Goal: Task Accomplishment & Management: Use online tool/utility

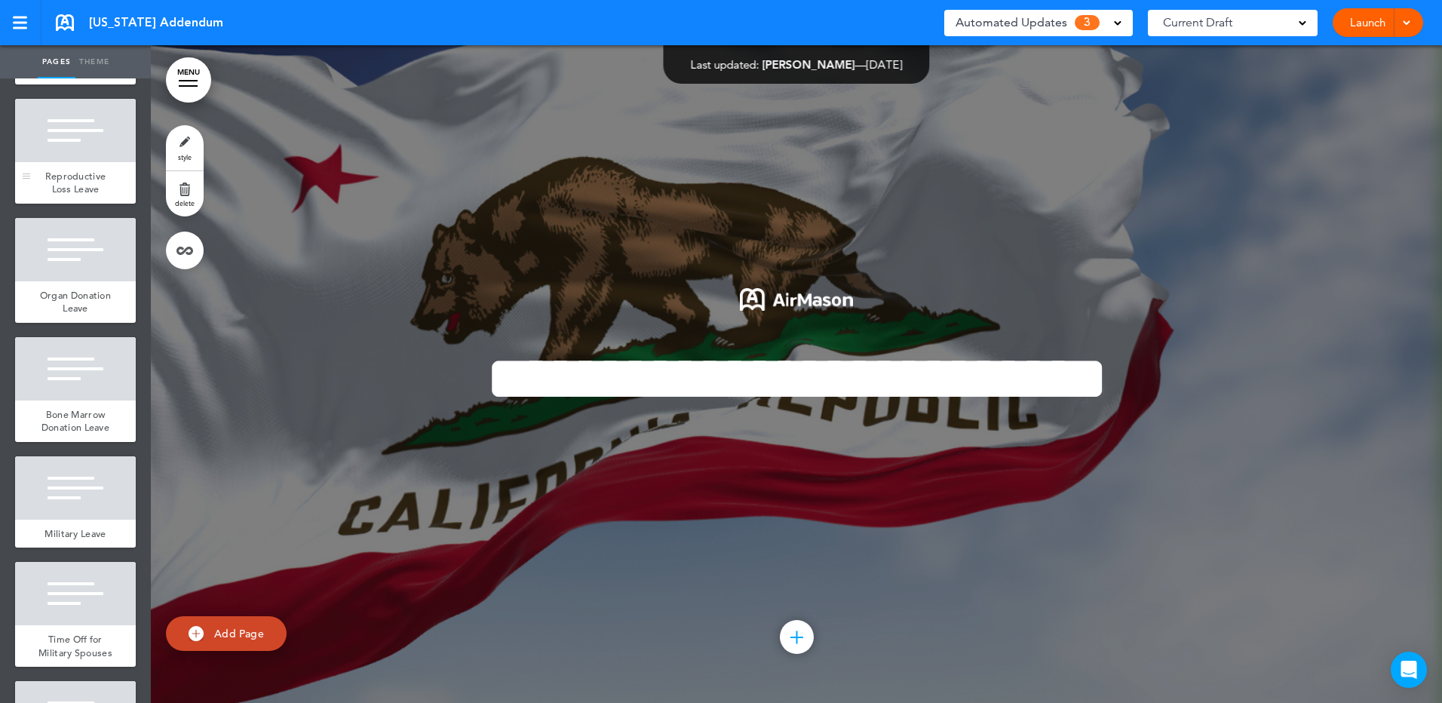
scroll to position [3544, 0]
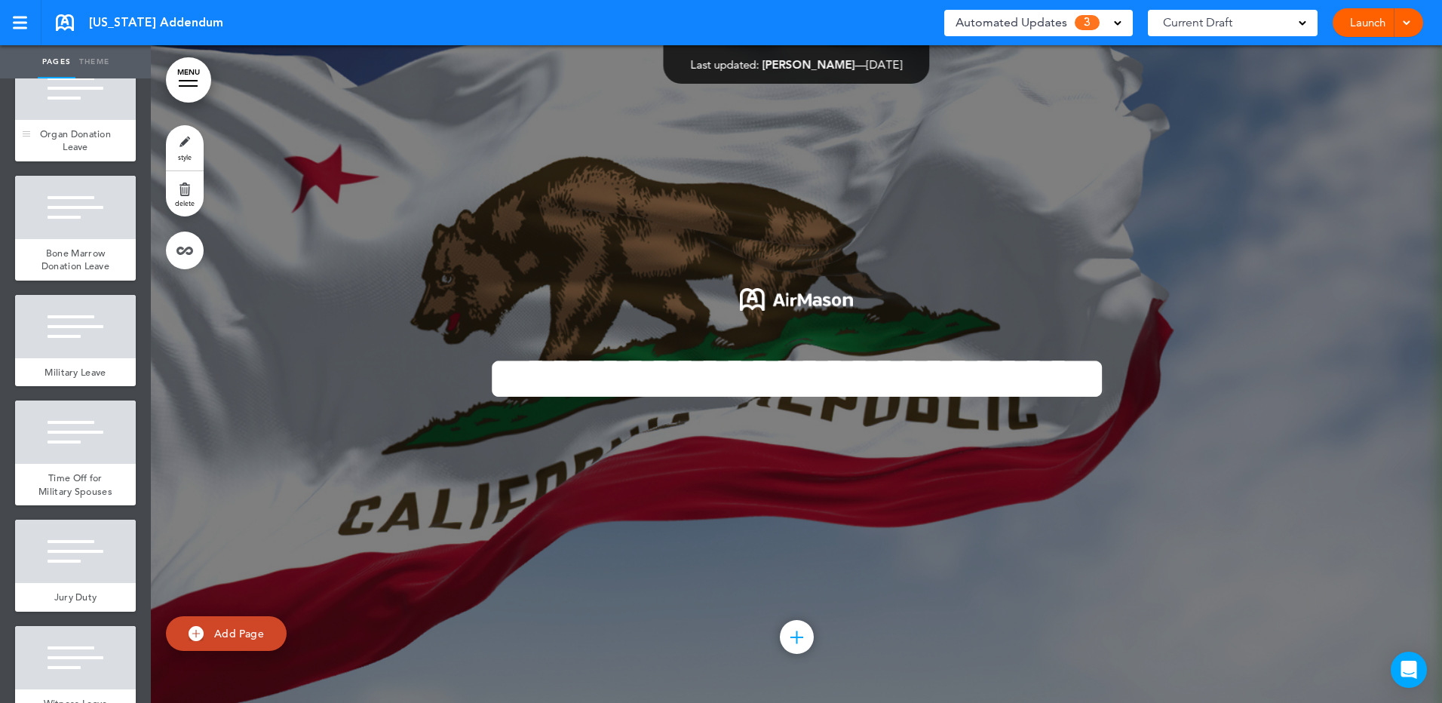
click at [48, 161] on div "Organ Donation Leave" at bounding box center [75, 140] width 121 height 41
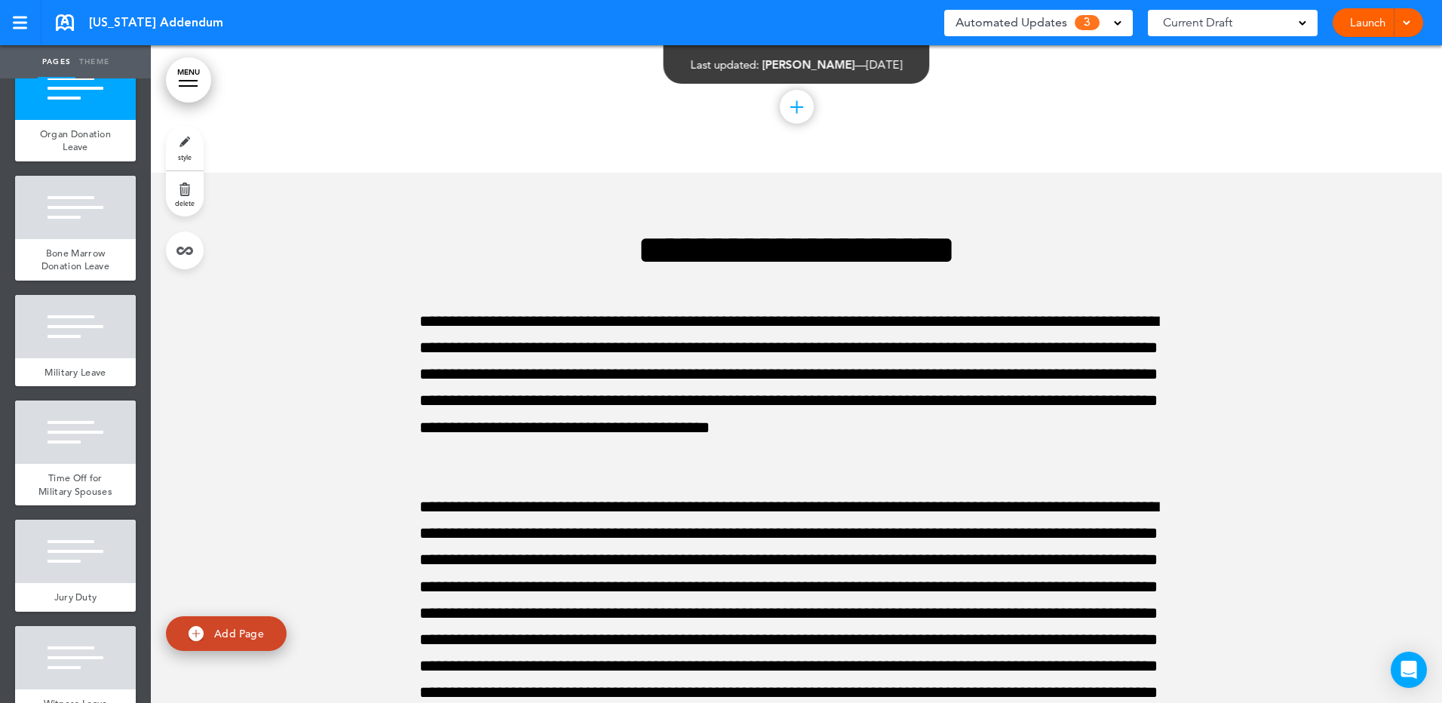
scroll to position [43108, 0]
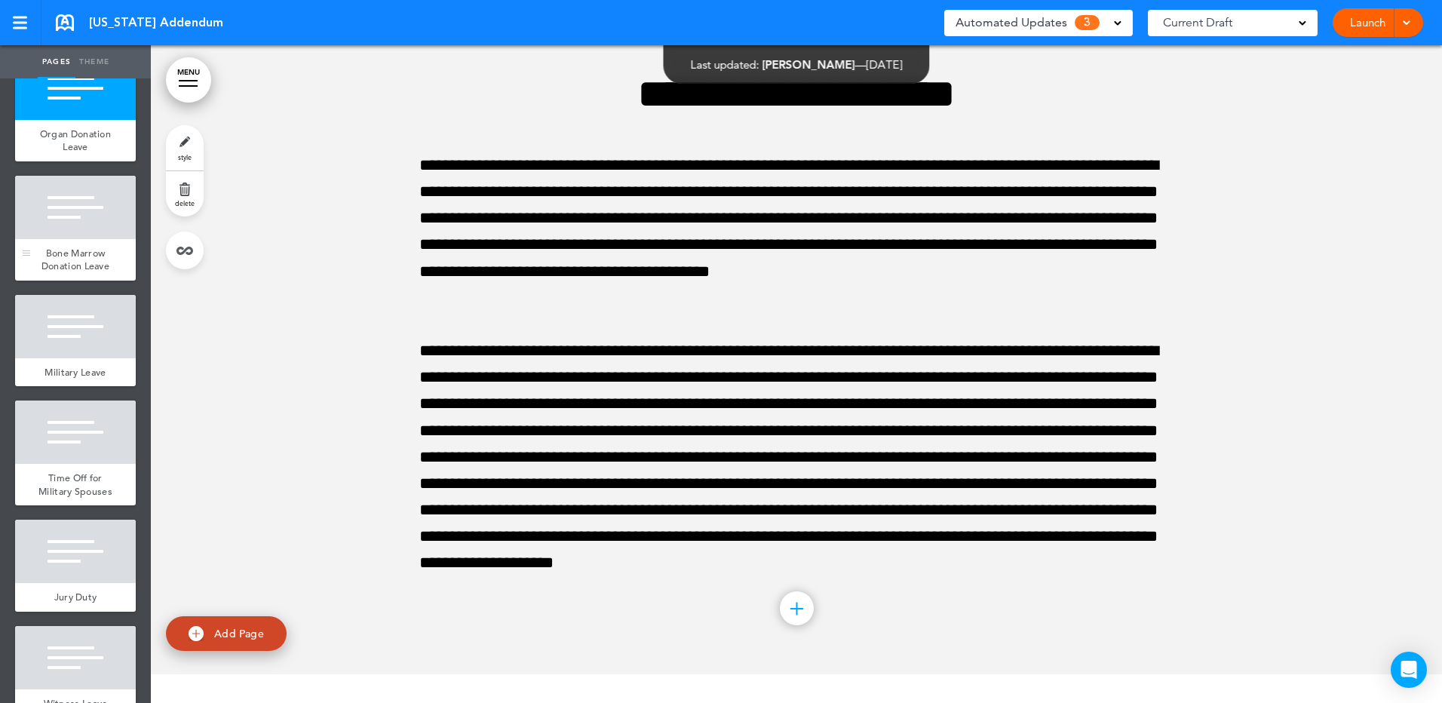
click at [75, 239] on div at bounding box center [75, 207] width 121 height 63
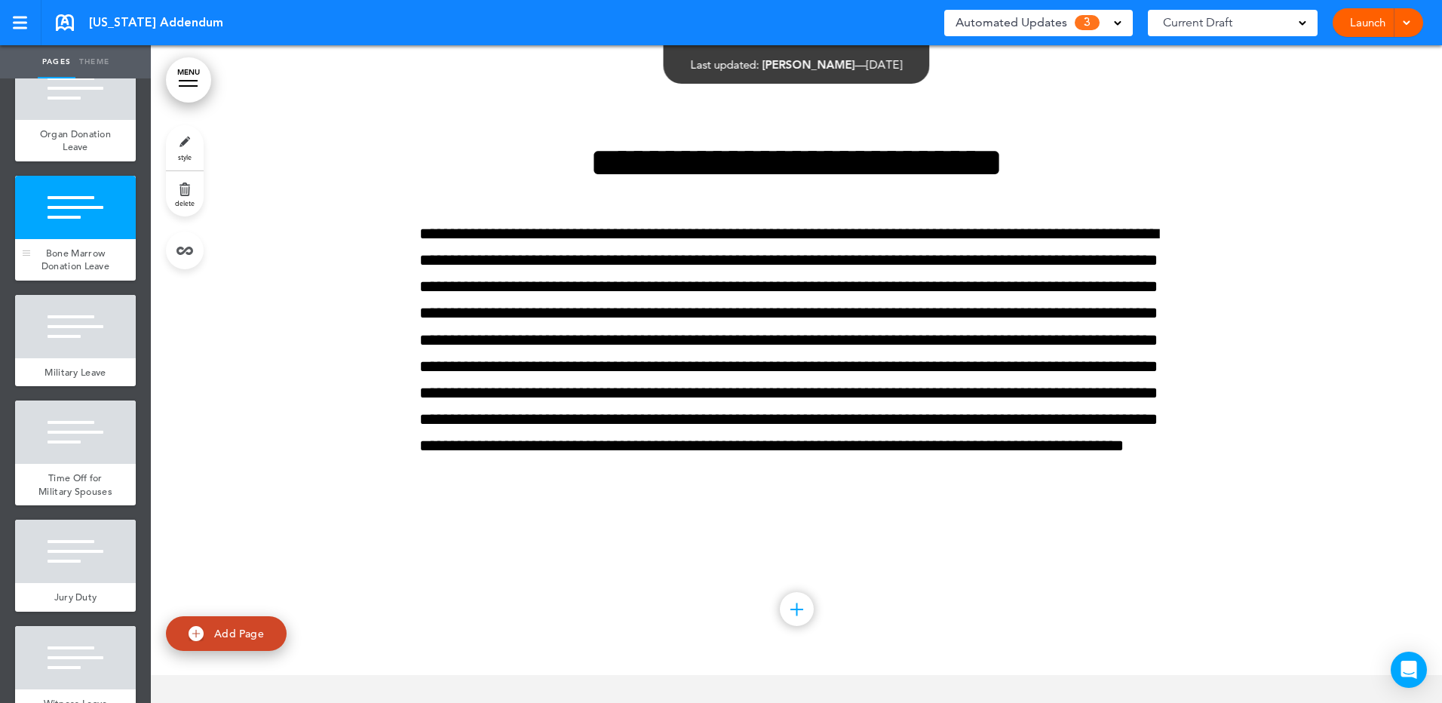
scroll to position [43765, 0]
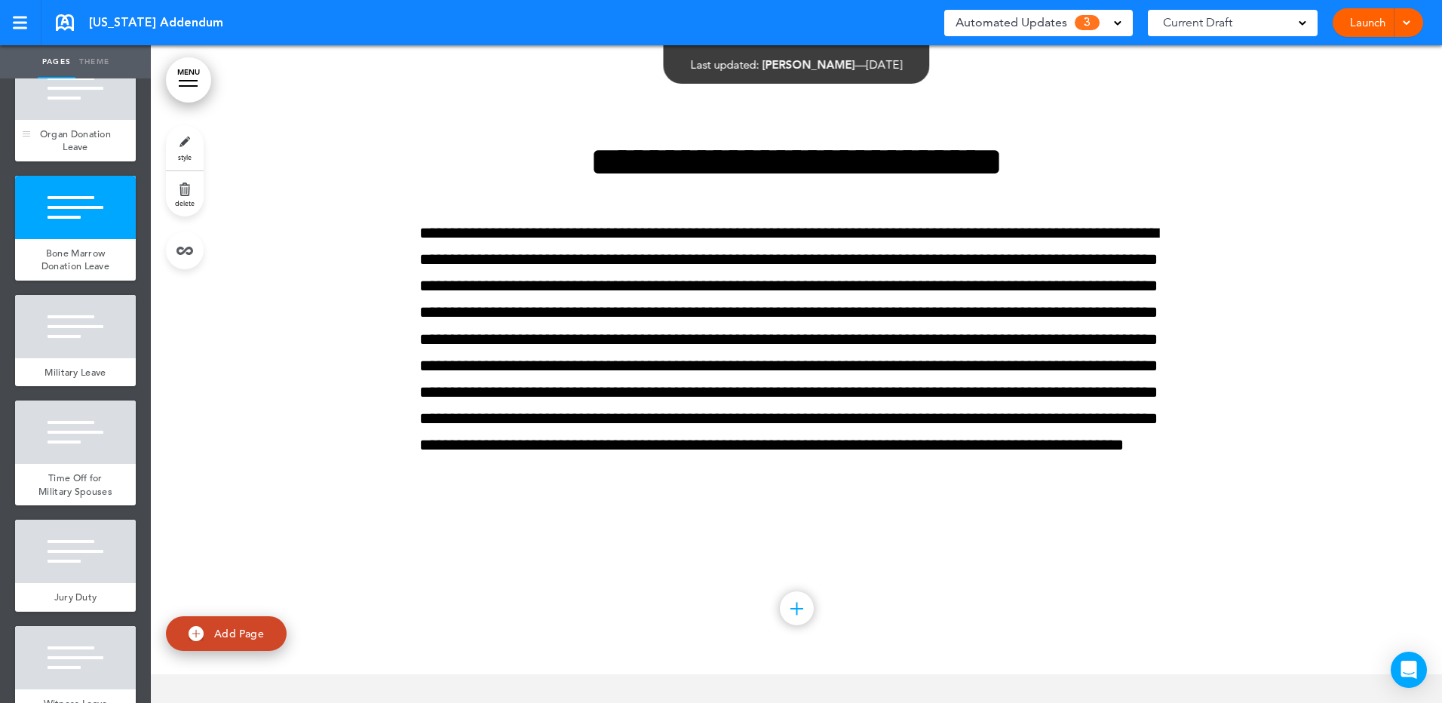
click at [76, 154] on span "Organ Donation Leave" at bounding box center [75, 140] width 71 height 26
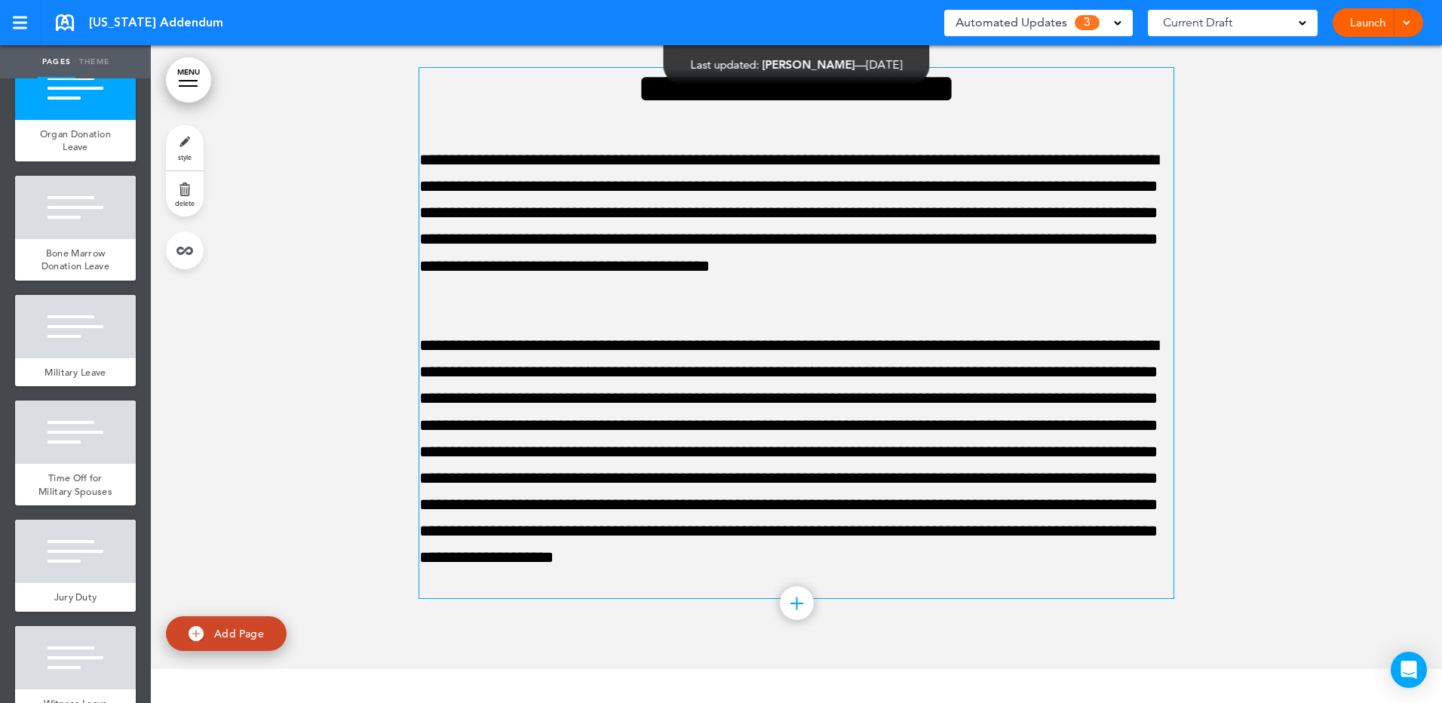
scroll to position [43108, 0]
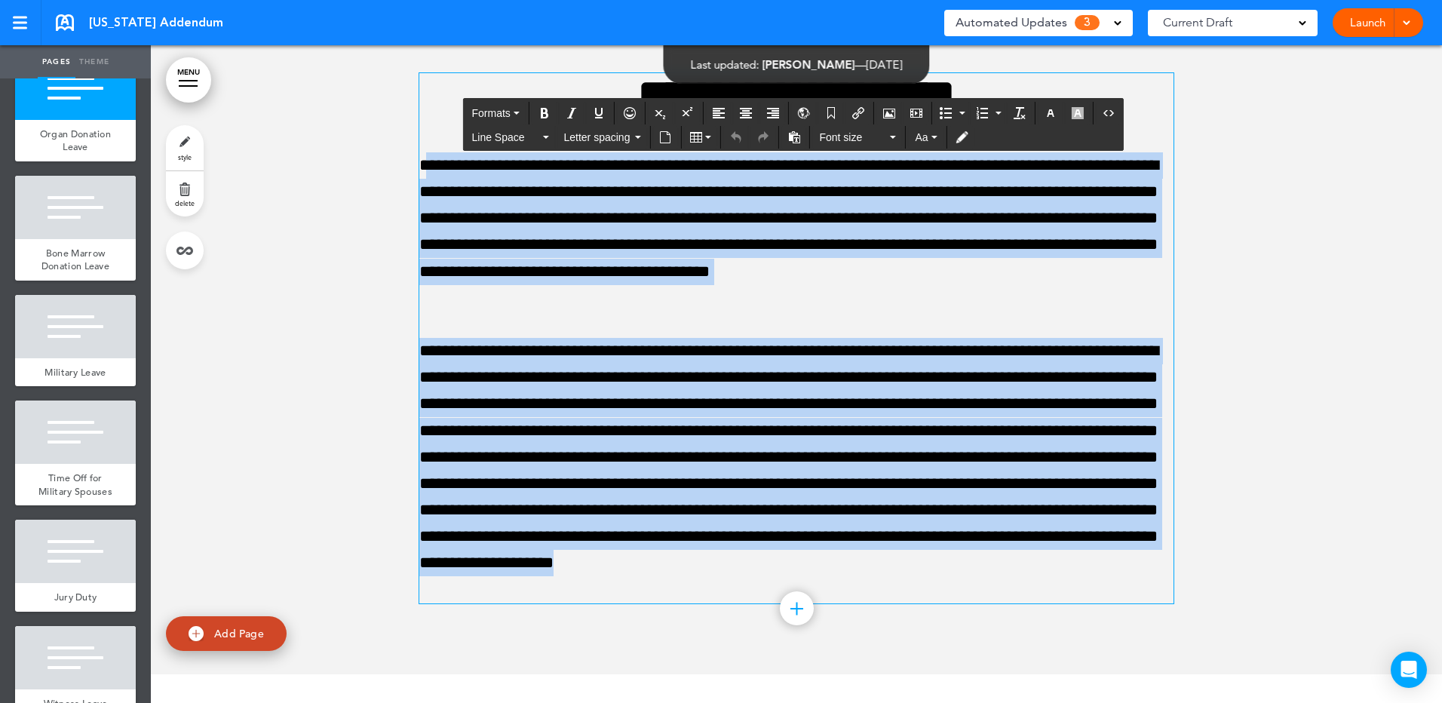
drag, startPoint x: 419, startPoint y: 192, endPoint x: 525, endPoint y: 600, distance: 421.6
click at [552, 640] on div "**********" at bounding box center [796, 357] width 754 height 681
copy div "**********"
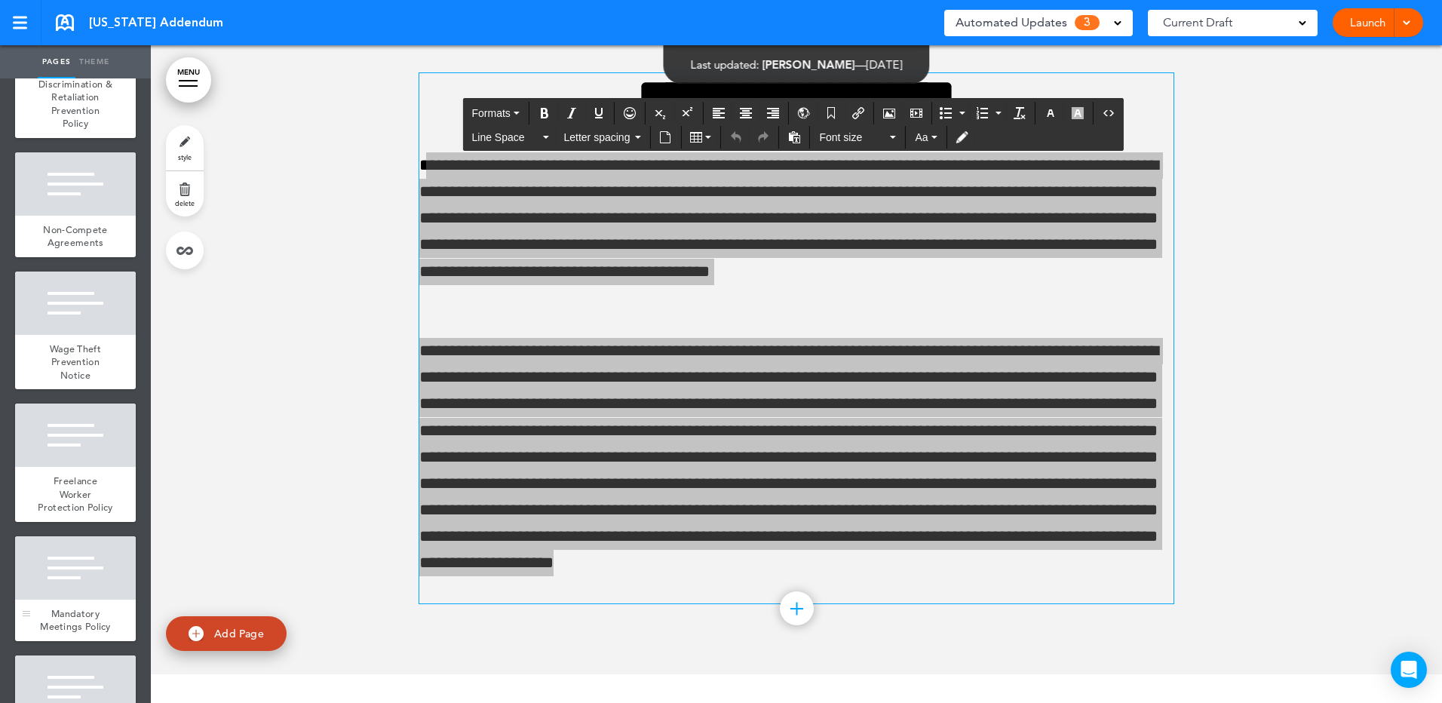
scroll to position [679, 0]
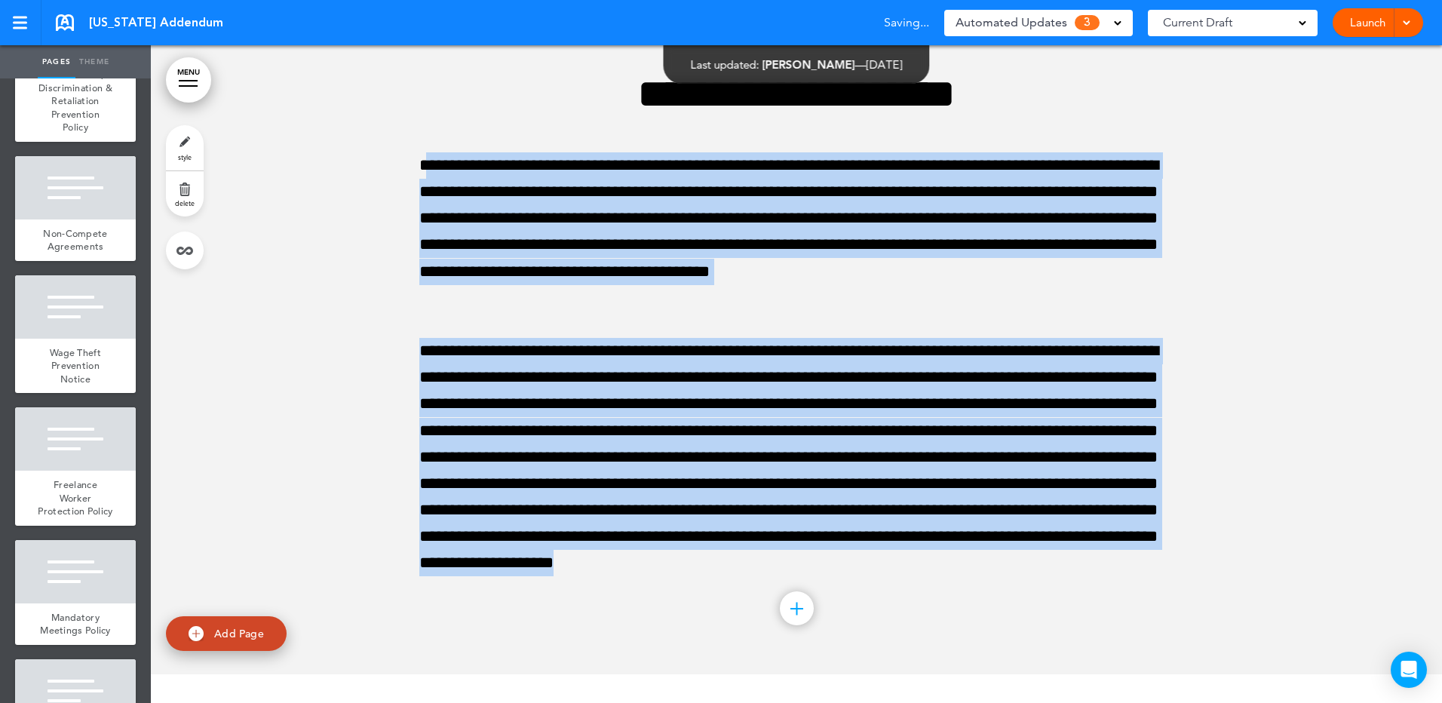
scroll to position [43765, 0]
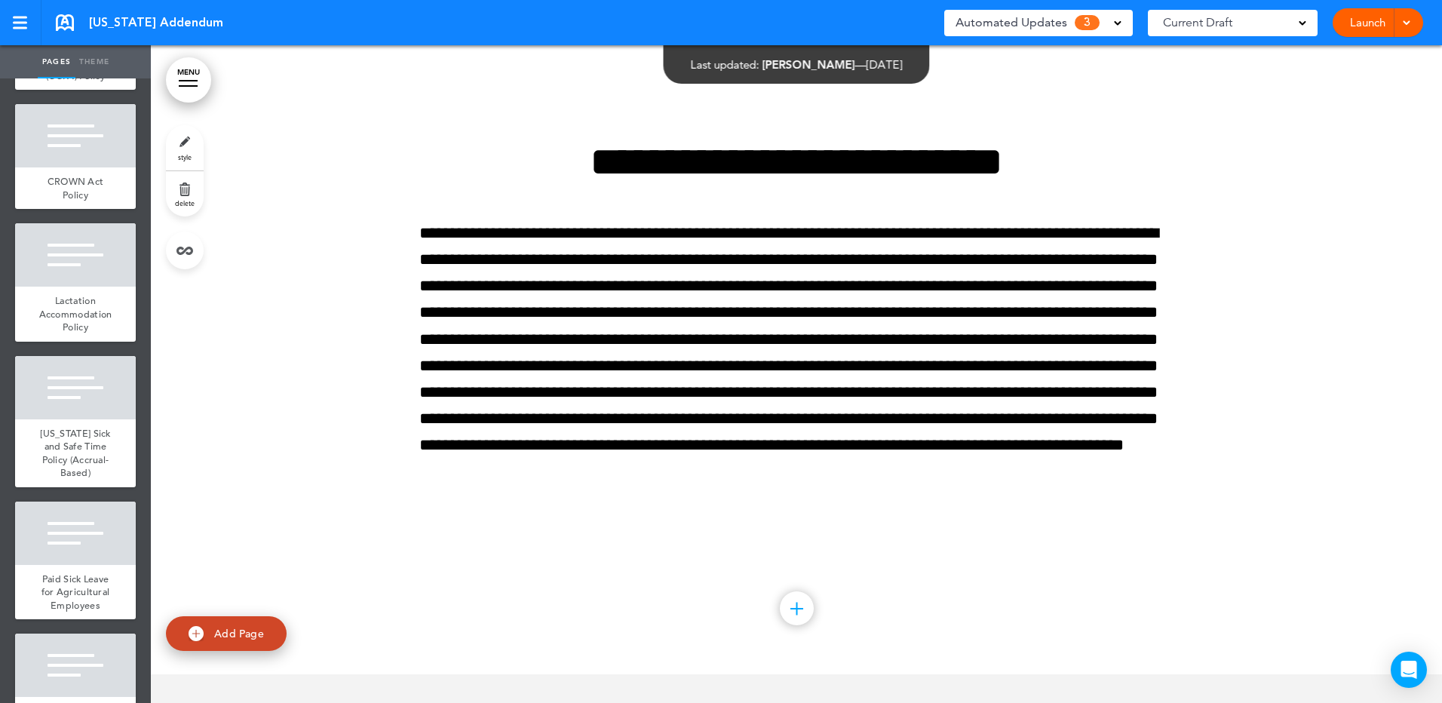
scroll to position [1885, 0]
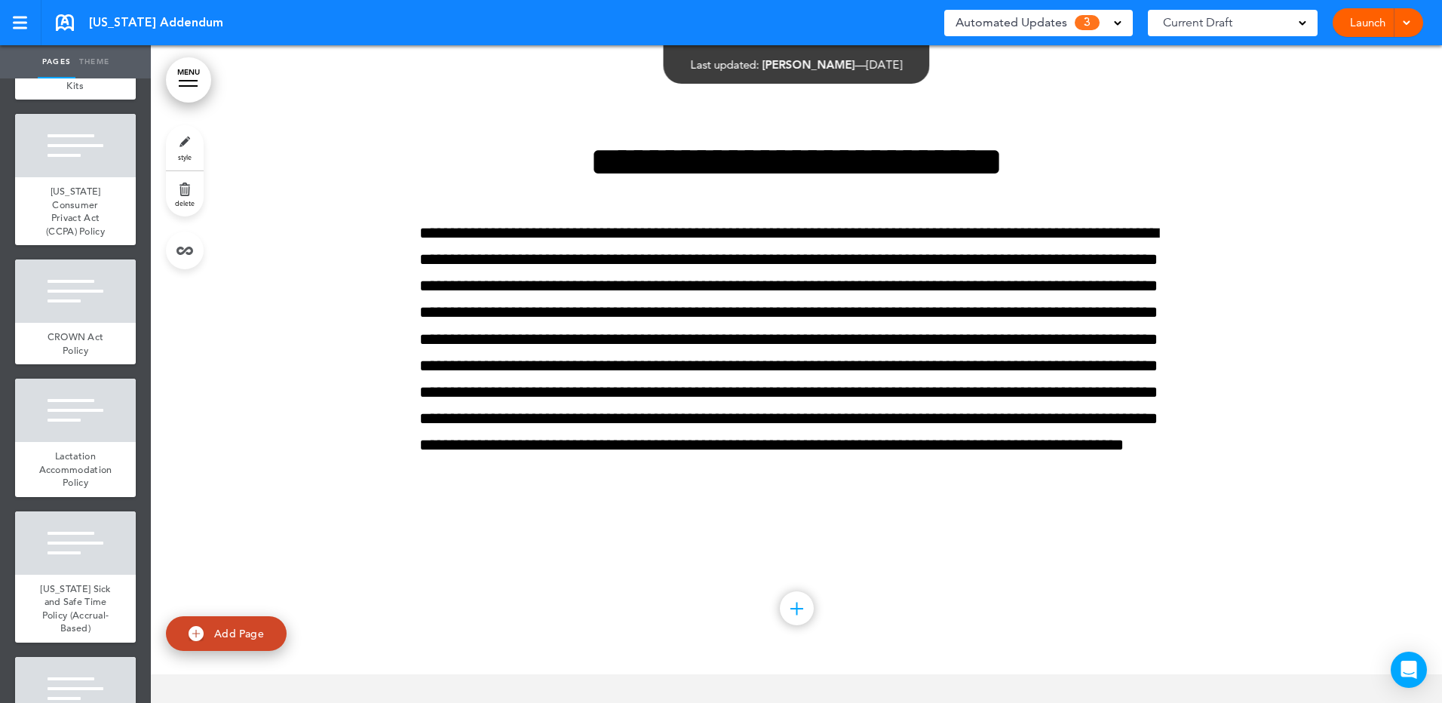
click at [63, 24] on link at bounding box center [65, 22] width 18 height 17
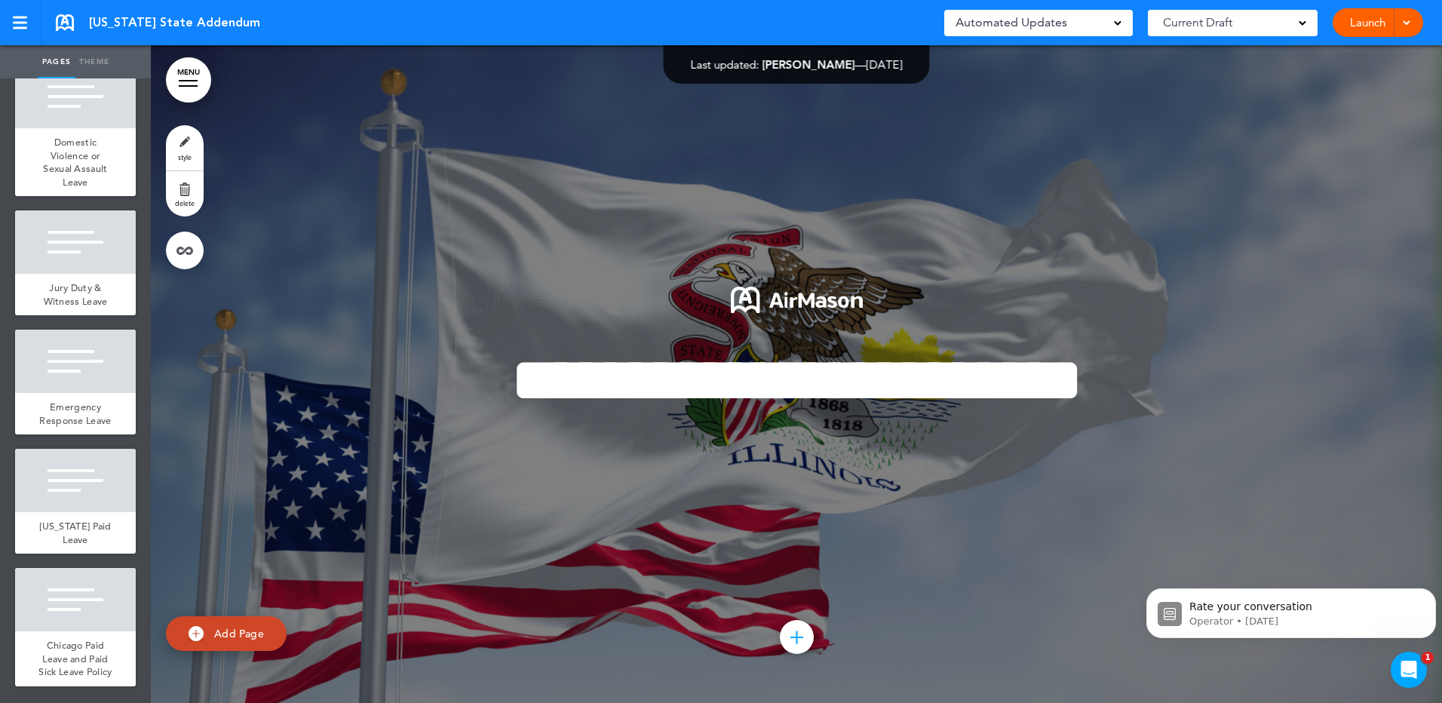
scroll to position [3999, 0]
click at [103, 490] on div at bounding box center [75, 480] width 121 height 63
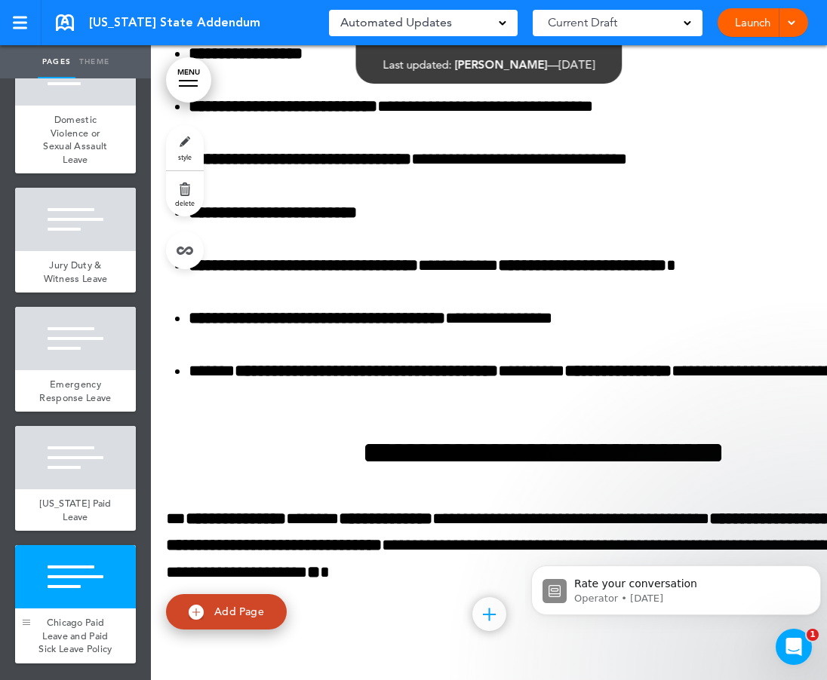
scroll to position [42249, 0]
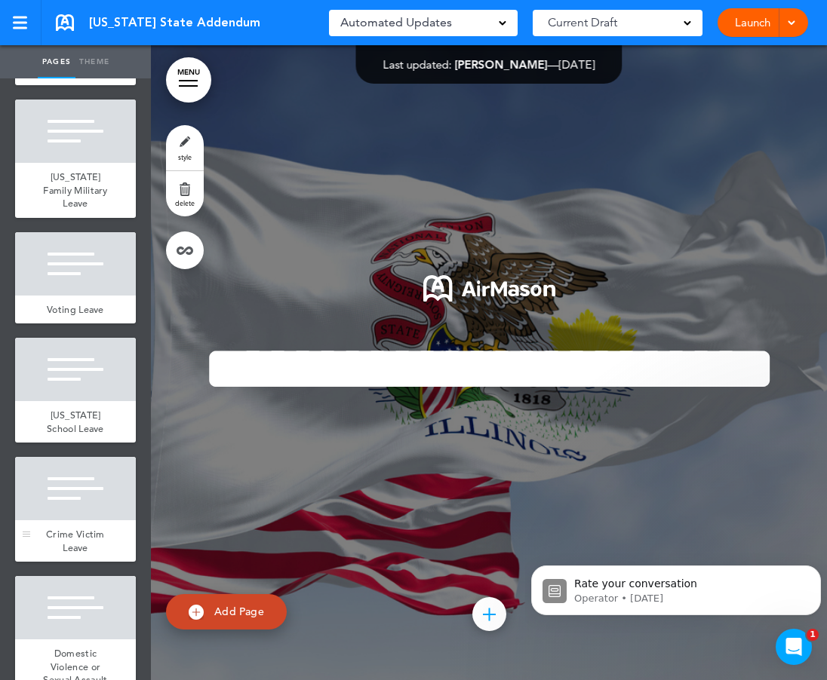
scroll to position [3343, 0]
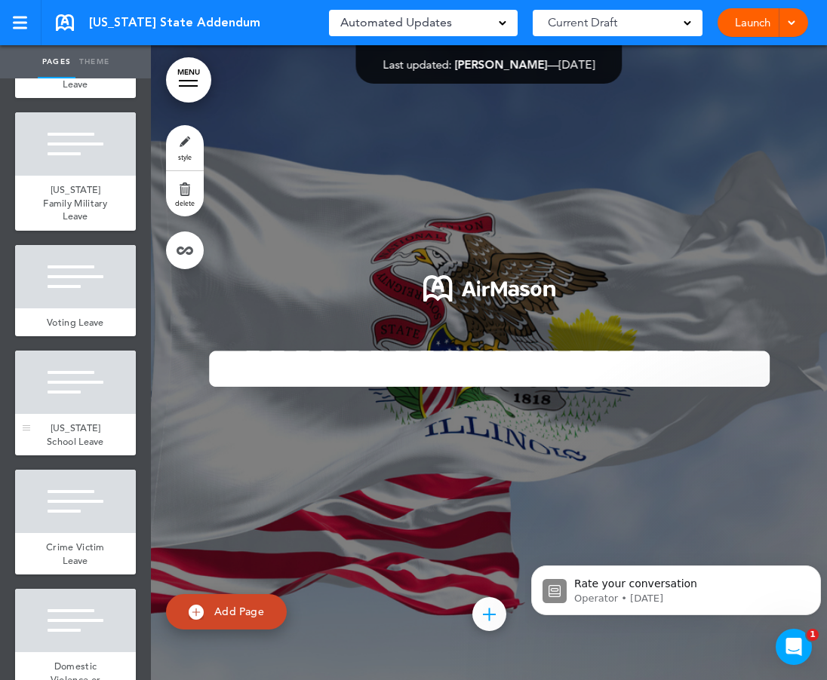
click at [52, 414] on div at bounding box center [75, 382] width 121 height 63
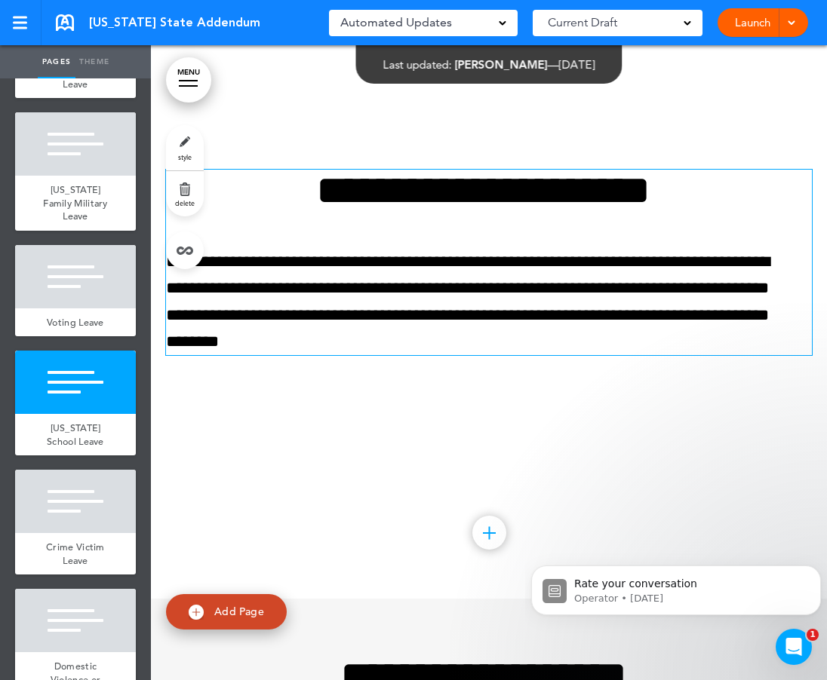
scroll to position [31633, 0]
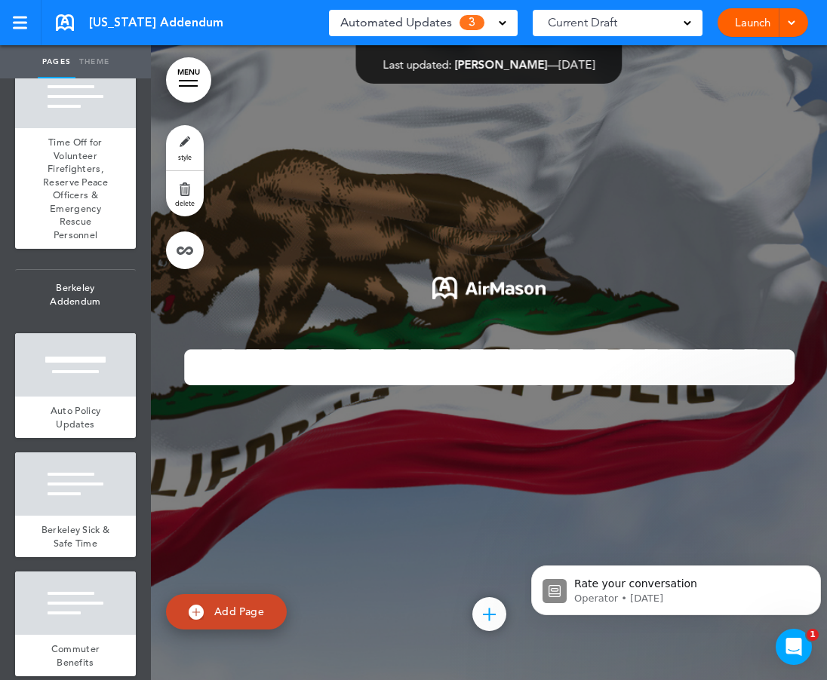
scroll to position [4299, 0]
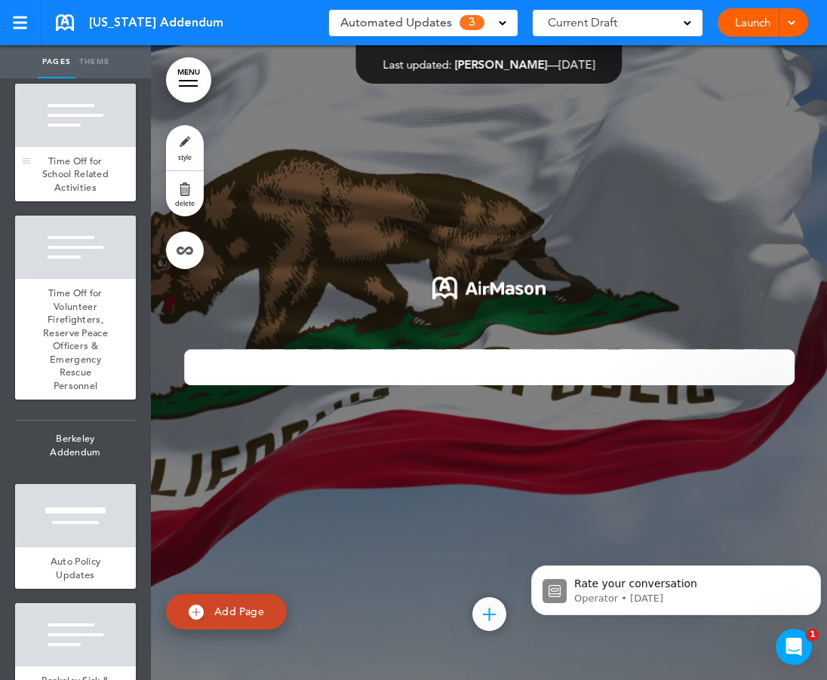
click at [80, 147] on div at bounding box center [75, 115] width 121 height 63
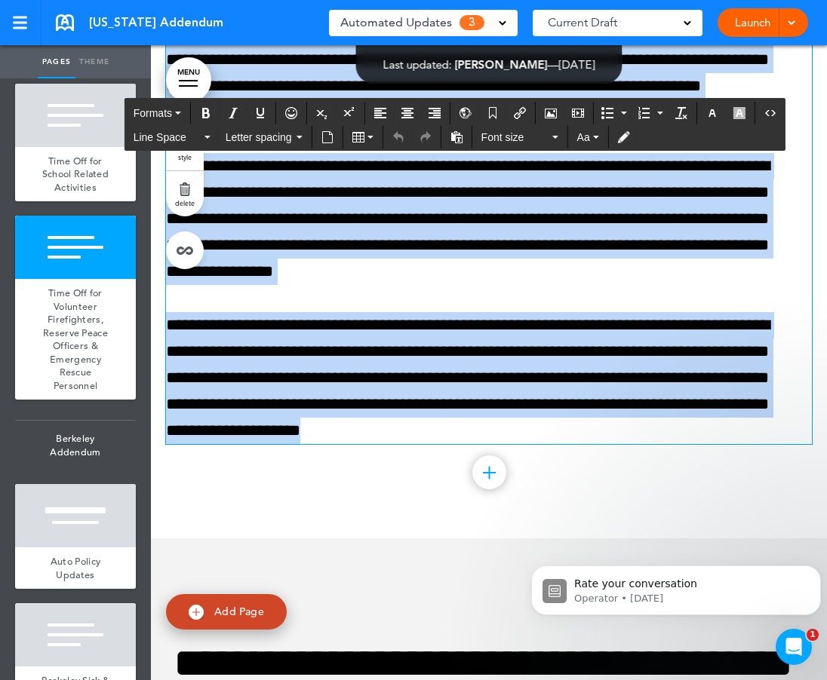
scroll to position [52849, 0]
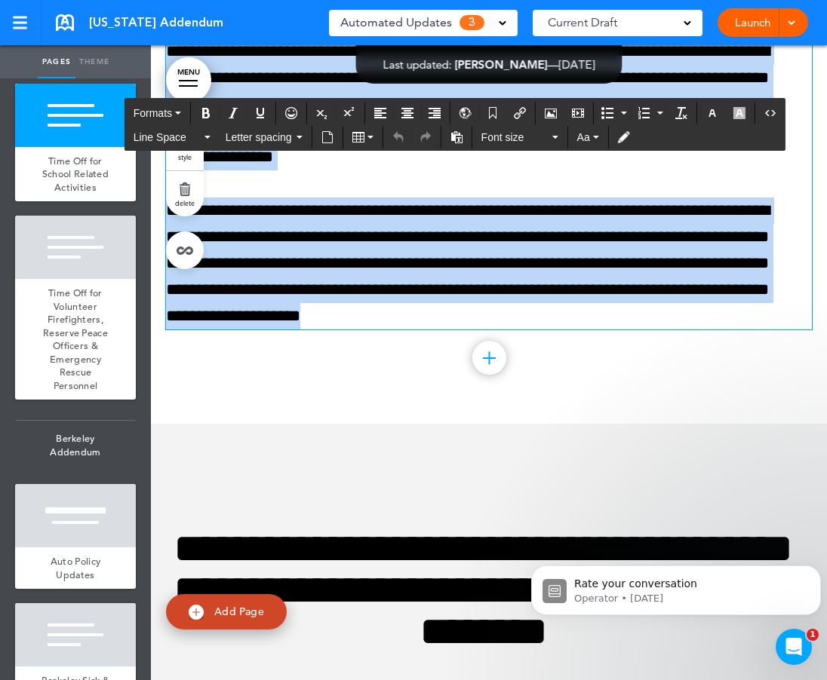
drag, startPoint x: 290, startPoint y: 204, endPoint x: 623, endPoint y: 387, distance: 379.7
copy div "**********"
